Goal: Task Accomplishment & Management: Manage account settings

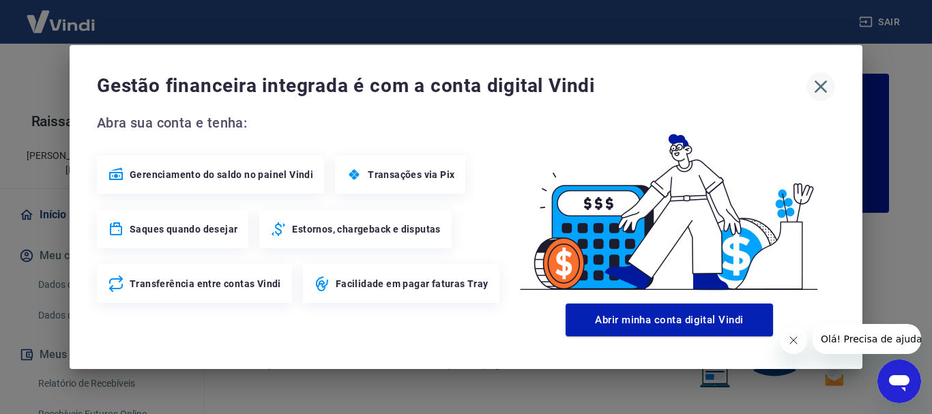
click at [819, 92] on icon "button" at bounding box center [821, 87] width 22 height 22
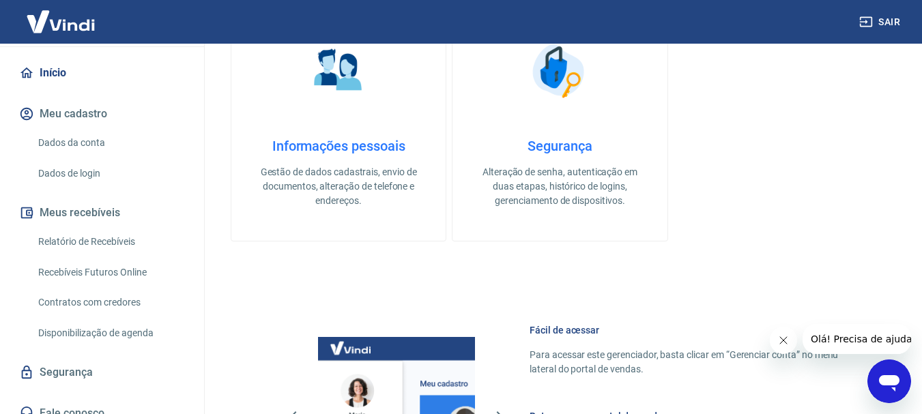
scroll to position [477, 0]
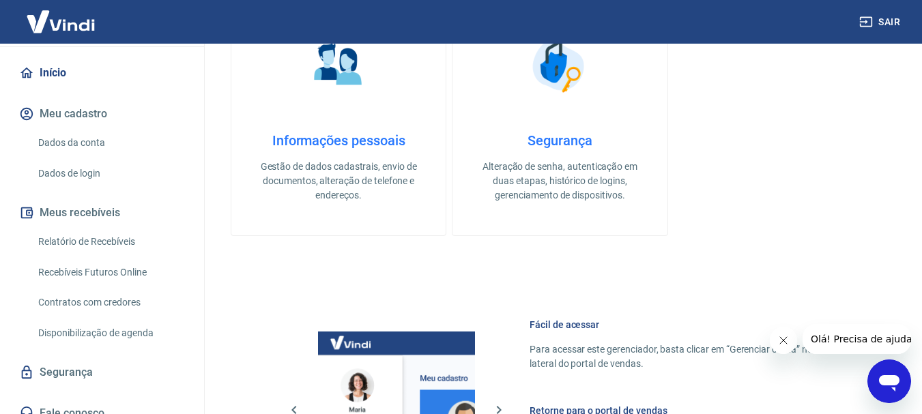
click at [117, 228] on link "Relatório de Recebíveis" at bounding box center [110, 242] width 155 height 28
